Goal: Go to known website: Go to known website

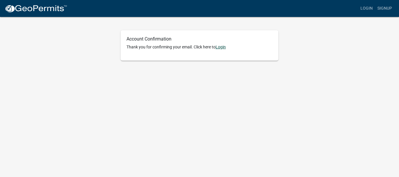
click at [222, 45] on link "Login" at bounding box center [220, 47] width 10 height 5
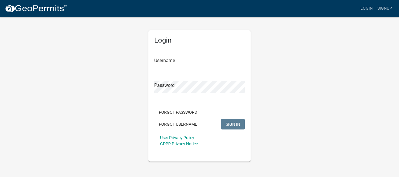
type input "davidhoward"
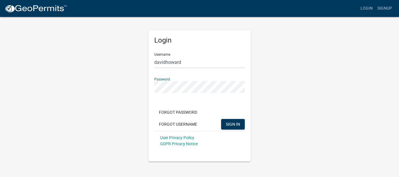
click at [280, 148] on div "Login Username davidhoward Password Forgot Password Forgot Username SIGN IN Use…" at bounding box center [199, 88] width 333 height 145
click at [238, 124] on span "SIGN IN" at bounding box center [233, 124] width 14 height 5
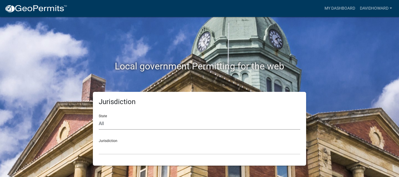
click at [103, 123] on select "All Colorado Georgia Indiana Iowa Kansas Minnesota Ohio South Carolina Wisconsin" at bounding box center [199, 124] width 201 height 12
select select "[US_STATE]"
click at [99, 118] on select "All Colorado Georgia Indiana Iowa Kansas Minnesota Ohio South Carolina Wisconsin" at bounding box center [199, 124] width 201 height 12
